Goal: Information Seeking & Learning: Learn about a topic

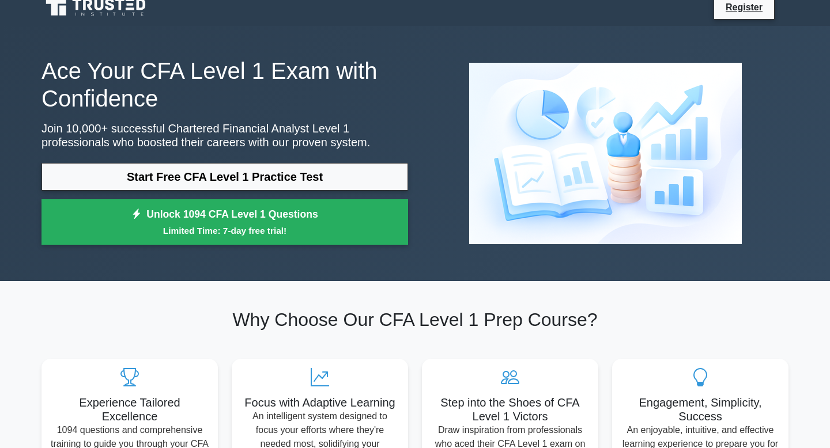
scroll to position [10, 0]
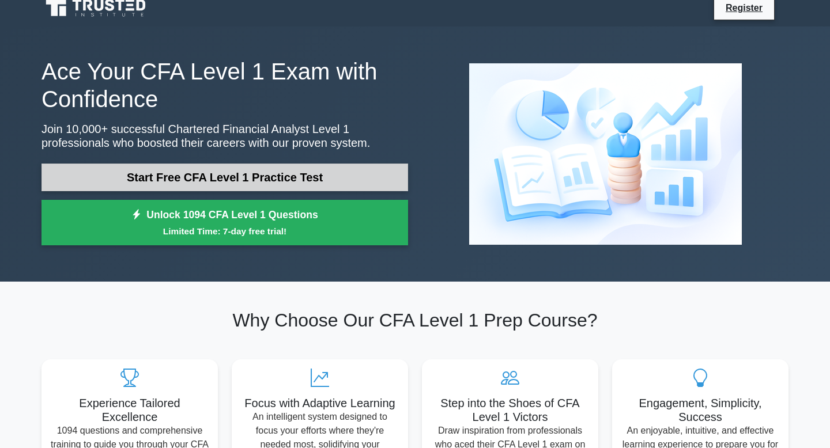
click at [316, 169] on link "Start Free CFA Level 1 Practice Test" at bounding box center [224, 178] width 367 height 28
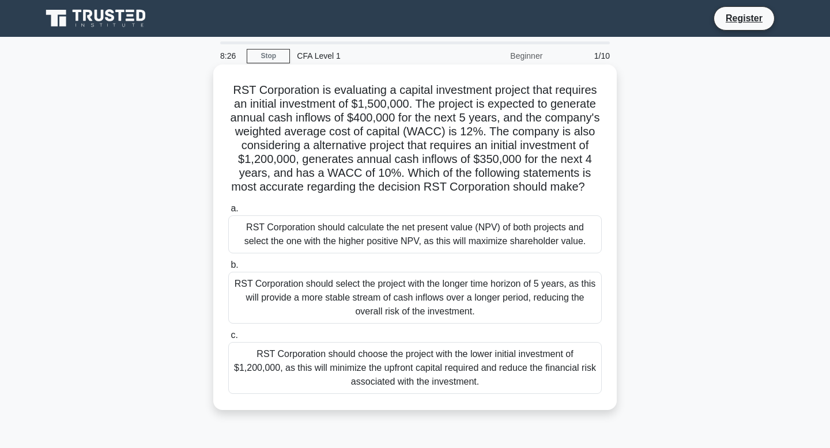
click at [450, 233] on div "RST Corporation should calculate the net present value (NPV) of both projects a…" at bounding box center [414, 235] width 373 height 38
click at [228, 213] on input "a. RST Corporation should calculate the net present value (NPV) of both project…" at bounding box center [228, 208] width 0 height 7
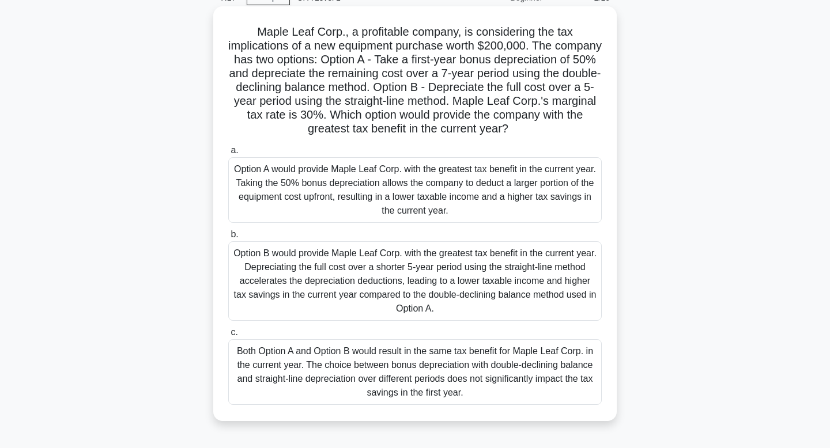
scroll to position [62, 0]
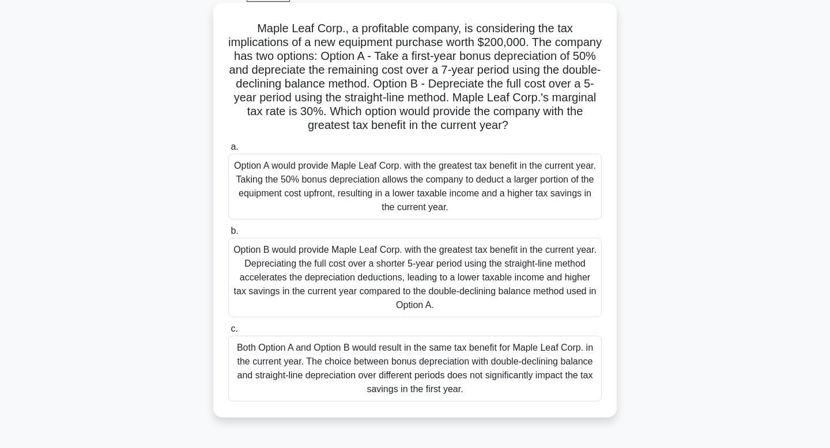
click at [446, 290] on div "Option B would provide Maple Leaf Corp. with the greatest tax benefit in the cu…" at bounding box center [414, 278] width 373 height 80
click at [228, 235] on input "b. Option B would provide Maple Leaf Corp. with the greatest tax benefit in the…" at bounding box center [228, 231] width 0 height 7
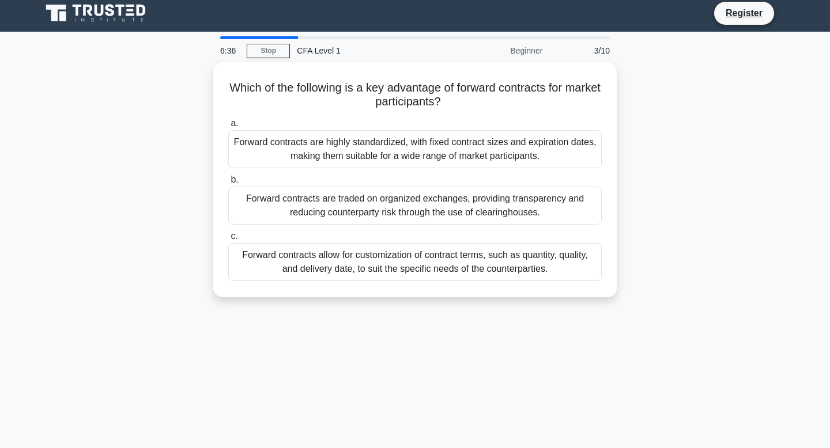
scroll to position [2, 0]
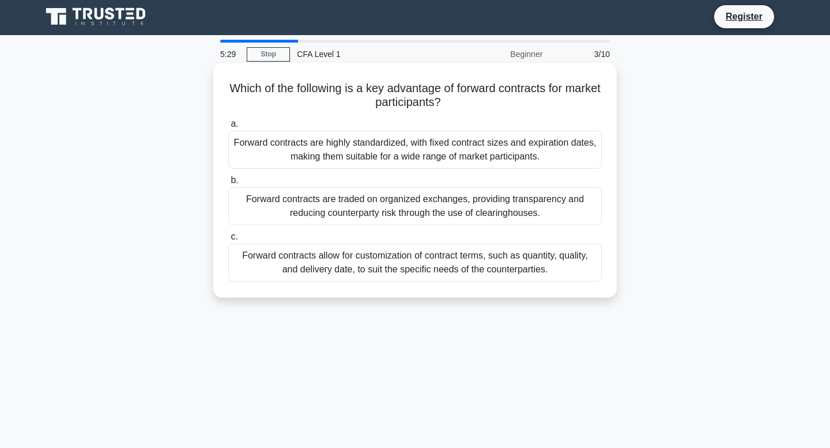
click at [529, 254] on div "Forward contracts allow for customization of contract terms, such as quantity, …" at bounding box center [414, 263] width 373 height 38
click at [228, 241] on input "c. Forward contracts allow for customization of contract terms, such as quantit…" at bounding box center [228, 236] width 0 height 7
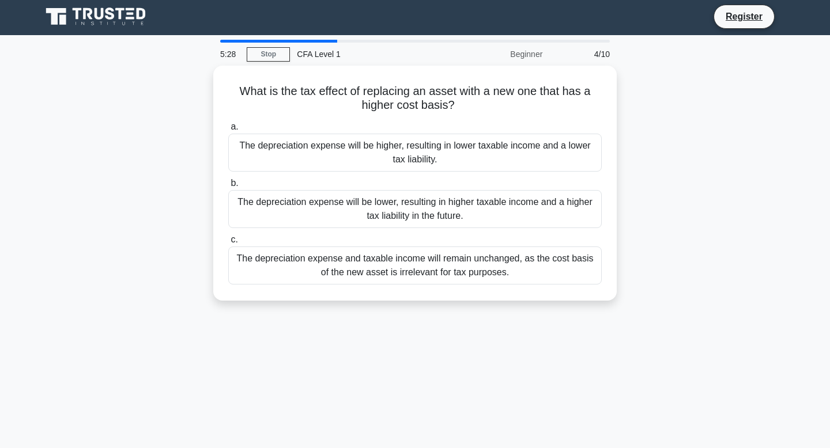
scroll to position [0, 0]
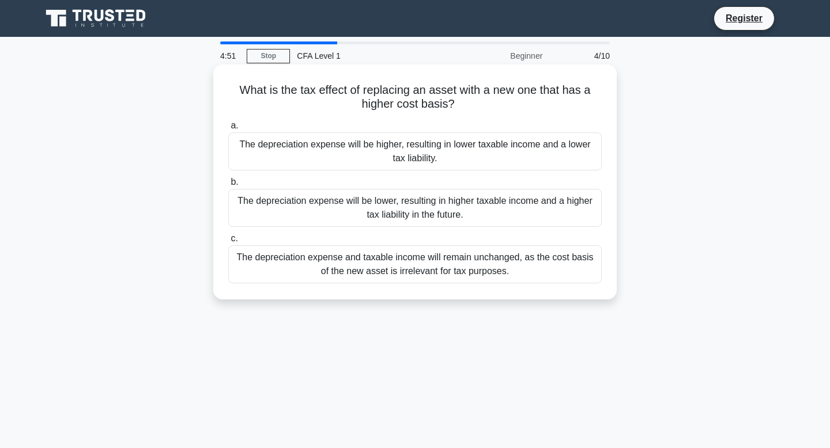
click at [525, 149] on div "The depreciation expense will be higher, resulting in lower taxable income and …" at bounding box center [414, 152] width 373 height 38
click at [228, 130] on input "a. The depreciation expense will be higher, resulting in lower taxable income a…" at bounding box center [228, 125] width 0 height 7
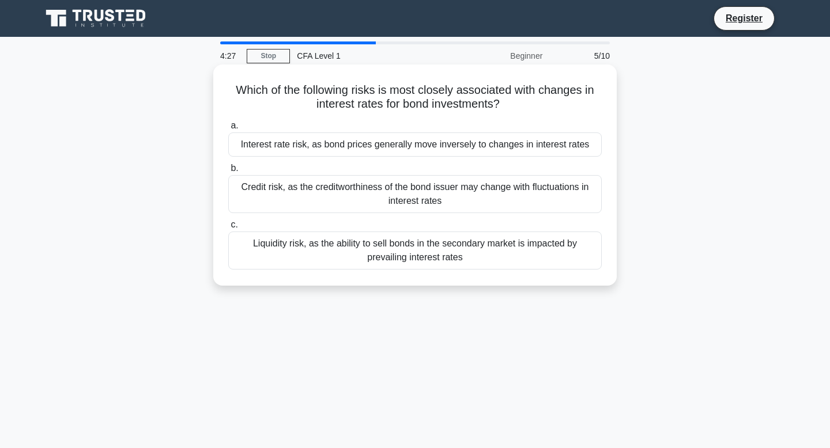
click at [550, 141] on div "Interest rate risk, as bond prices generally move inversely to changes in inter…" at bounding box center [414, 145] width 373 height 24
click at [228, 130] on input "a. Interest rate risk, as bond prices generally move inversely to changes in in…" at bounding box center [228, 125] width 0 height 7
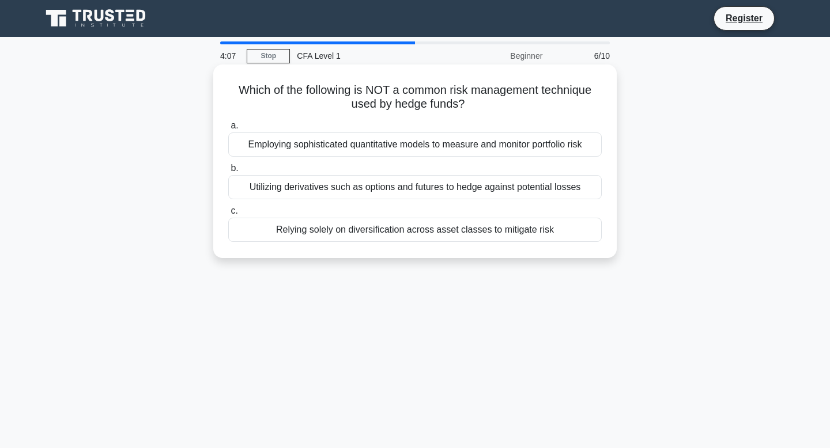
click at [547, 229] on div "Relying solely on diversification across asset classes to mitigate risk" at bounding box center [414, 230] width 373 height 24
click at [228, 215] on input "c. Relying solely on diversification across asset classes to mitigate risk" at bounding box center [228, 210] width 0 height 7
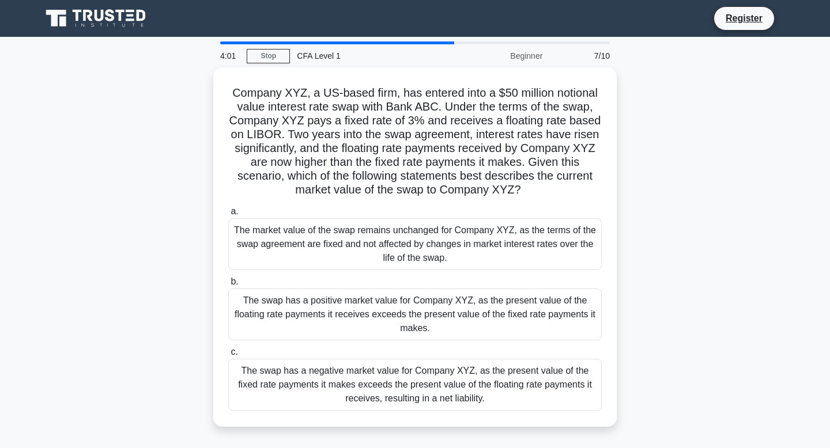
click at [547, 229] on div "The market value of the swap remains unchanged for Company XYZ, as the terms of…" at bounding box center [414, 244] width 373 height 52
click at [228, 216] on input "a. The market value of the swap remains unchanged for Company XYZ, as the terms…" at bounding box center [228, 211] width 0 height 7
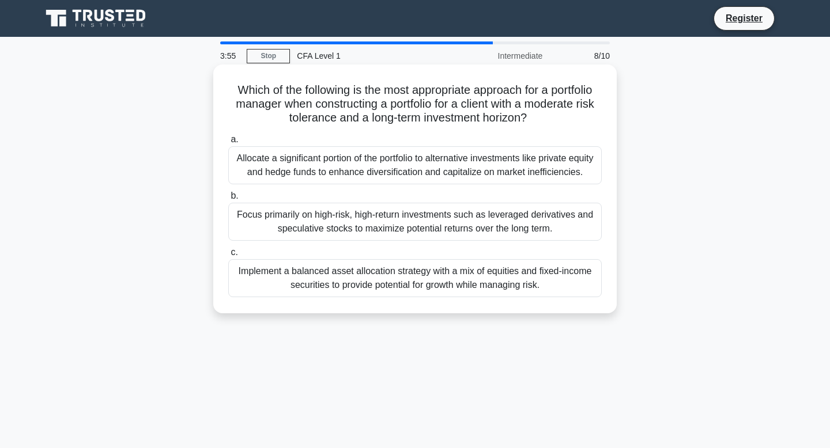
click at [547, 229] on div "Focus primarily on high-risk, high-return investments such as leveraged derivat…" at bounding box center [414, 222] width 373 height 38
click at [228, 200] on input "b. Focus primarily on high-risk, high-return investments such as leveraged deri…" at bounding box center [228, 195] width 0 height 7
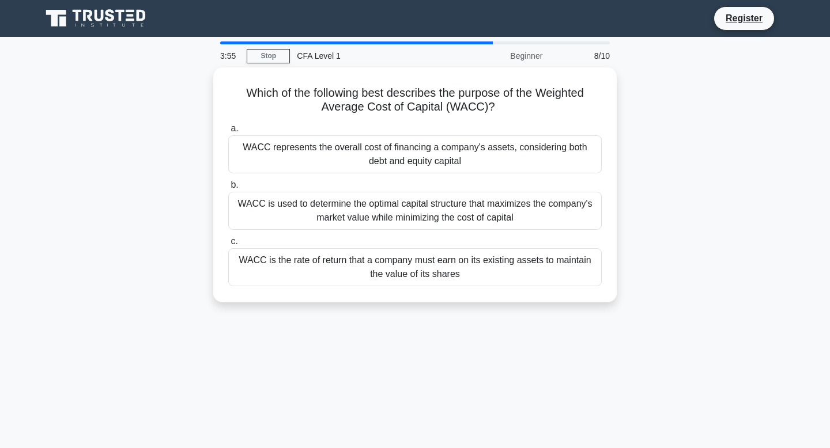
click at [547, 229] on div "a. WACC represents the overall cost of financing a company's assets, considerin…" at bounding box center [414, 203] width 387 height 169
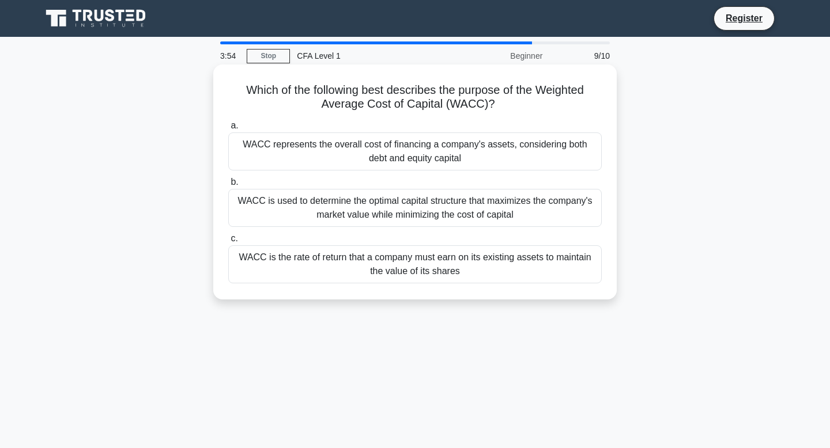
click at [550, 218] on div "WACC is used to determine the optimal capital structure that maximizes the comp…" at bounding box center [414, 208] width 373 height 38
click at [228, 186] on input "b. WACC is used to determine the optimal capital structure that maximizes the c…" at bounding box center [228, 182] width 0 height 7
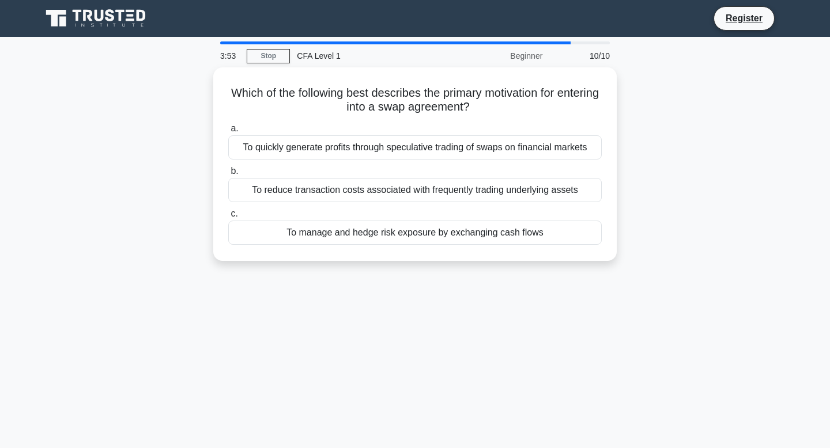
click at [550, 218] on label "c. To manage and hedge risk exposure by exchanging cash flows" at bounding box center [414, 226] width 373 height 38
click at [228, 218] on input "c. To manage and hedge risk exposure by exchanging cash flows" at bounding box center [228, 213] width 0 height 7
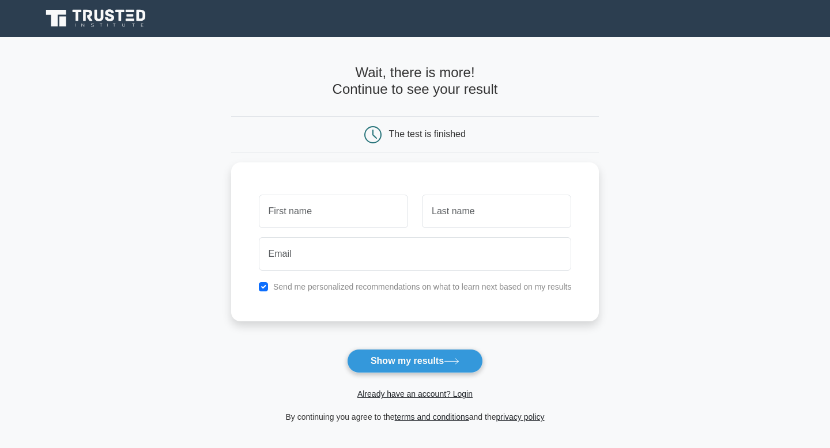
click at [450, 346] on form "Wait, there is more! Continue to see your result The test is finished and the" at bounding box center [415, 245] width 368 height 360
click at [448, 358] on button "Show my results" at bounding box center [415, 361] width 136 height 24
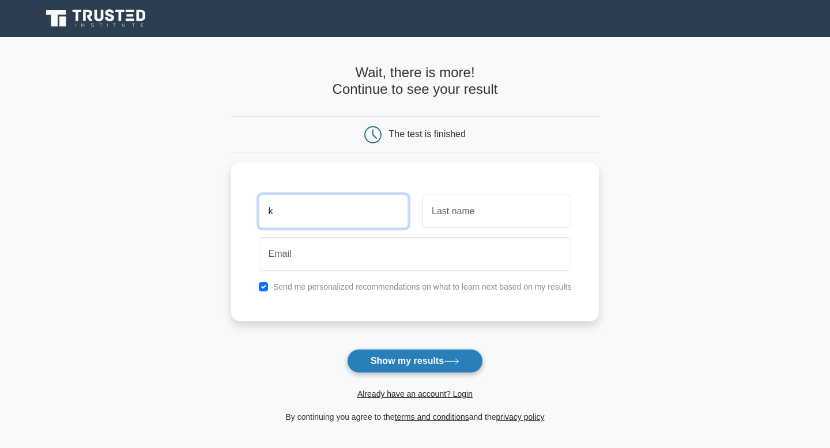
type input "k"
click at [433, 361] on button "Show my results" at bounding box center [415, 361] width 136 height 24
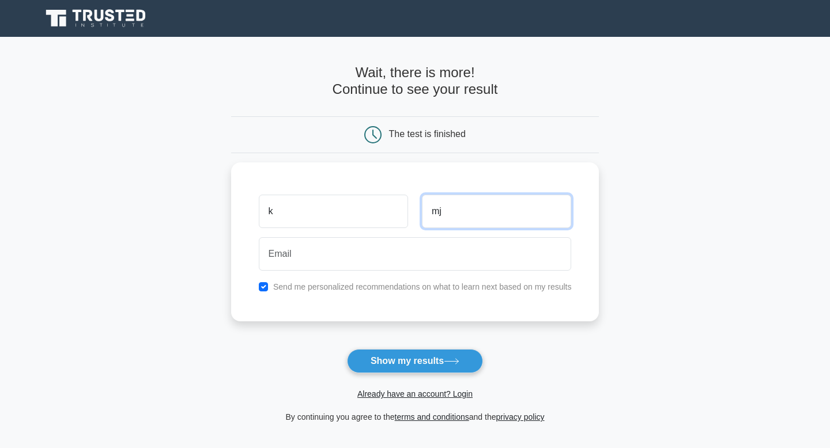
type input "mj"
click at [443, 377] on div "Already have an account? Login" at bounding box center [415, 387] width 368 height 28
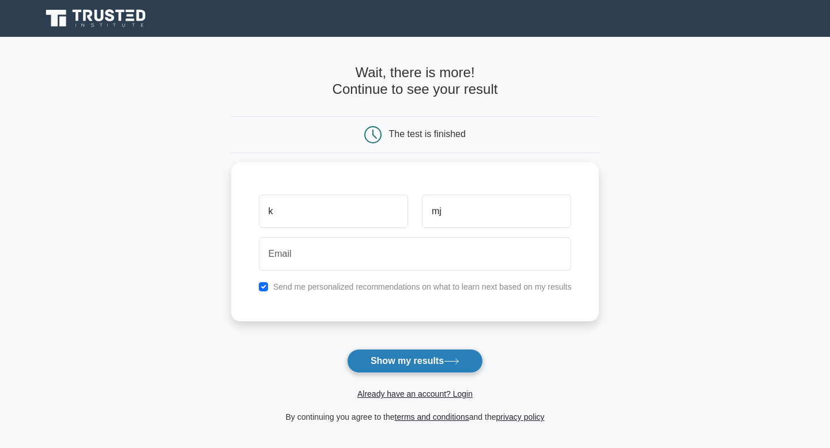
click at [443, 368] on button "Show my results" at bounding box center [415, 361] width 136 height 24
click at [469, 364] on button "Show my results" at bounding box center [415, 361] width 136 height 24
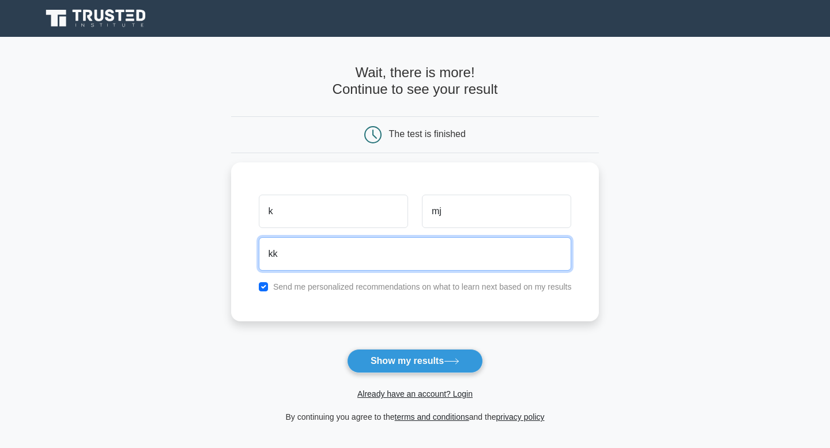
type input "kk"
